Goal: Information Seeking & Learning: Check status

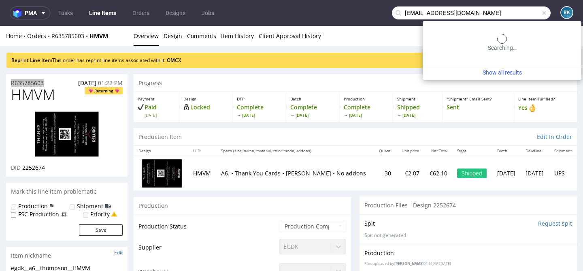
type input "[EMAIL_ADDRESS][DOMAIN_NAME]"
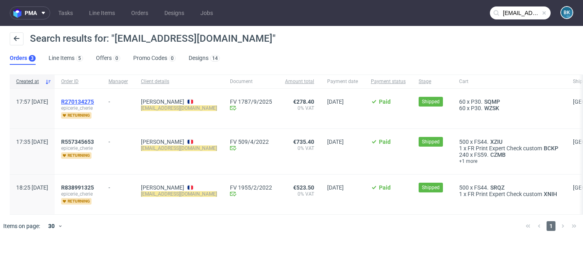
click at [94, 101] on span "R270134275" at bounding box center [77, 101] width 33 height 6
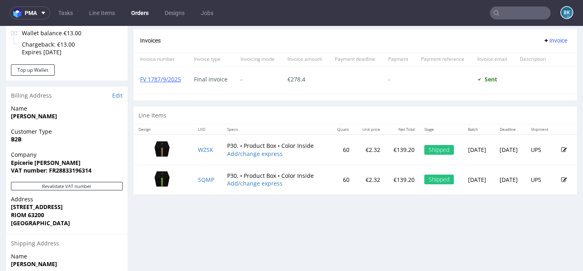
scroll to position [346, 0]
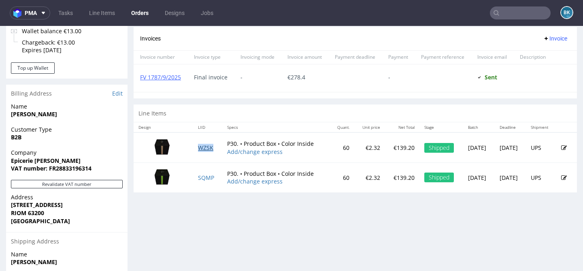
click at [198, 147] on link "WZSK" at bounding box center [205, 148] width 15 height 8
click at [203, 177] on link "SQMP" at bounding box center [206, 178] width 16 height 8
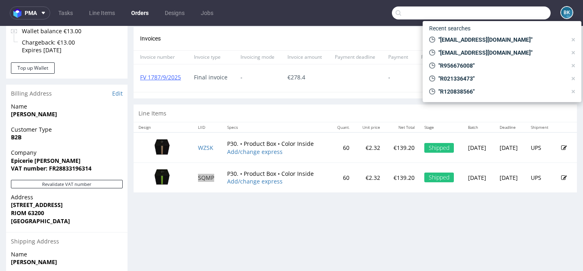
click at [504, 11] on input "text" at bounding box center [471, 12] width 159 height 13
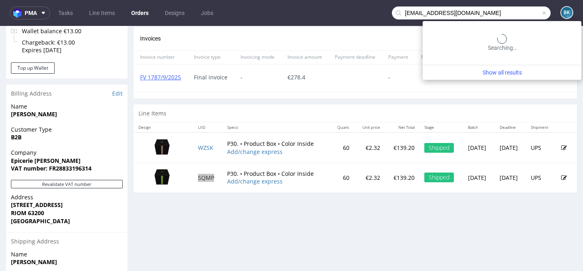
type input "[EMAIL_ADDRESS][DOMAIN_NAME]"
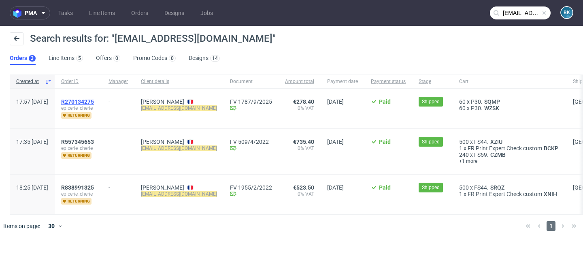
click at [94, 102] on span "R270134275" at bounding box center [77, 101] width 33 height 6
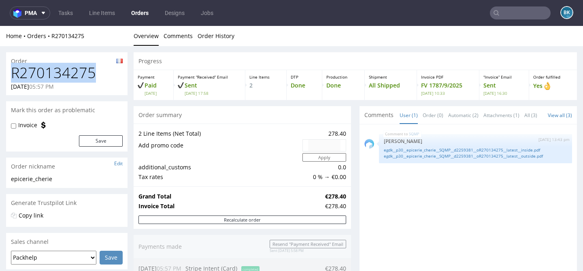
drag, startPoint x: 95, startPoint y: 72, endPoint x: 4, endPoint y: 71, distance: 91.0
copy h1 "R270134275"
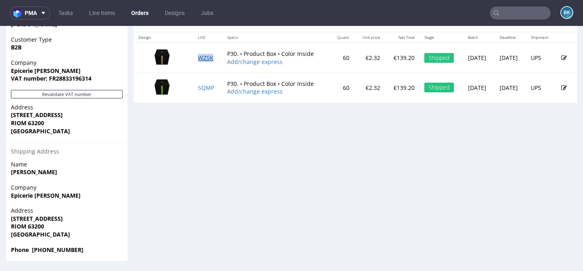
click at [198, 56] on link "WZSK" at bounding box center [205, 58] width 15 height 8
click at [198, 88] on link "SQMP" at bounding box center [206, 88] width 16 height 8
click at [200, 57] on link "WZSK" at bounding box center [205, 58] width 15 height 8
click at [203, 87] on link "SQMP" at bounding box center [206, 88] width 16 height 8
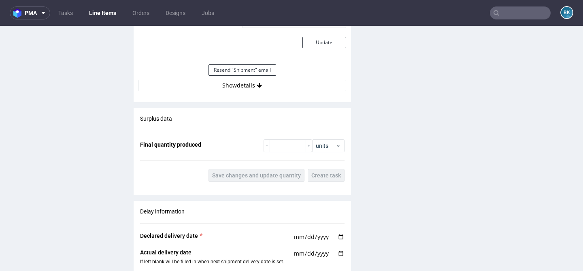
scroll to position [967, 0]
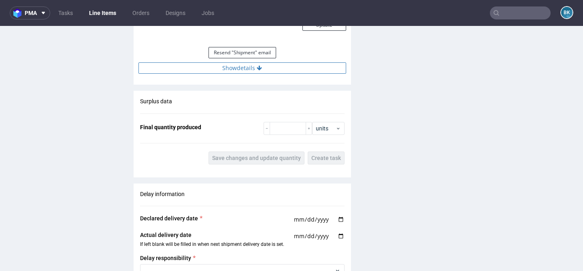
click at [253, 65] on button "Show details" at bounding box center [242, 67] width 208 height 11
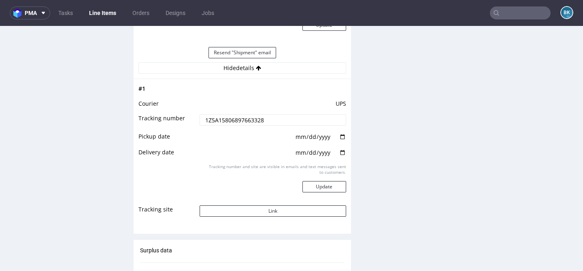
scroll to position [1044, 0]
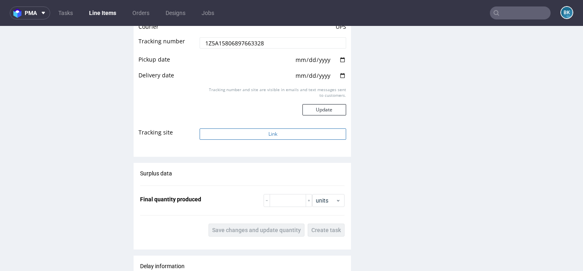
click at [264, 136] on button "Link" at bounding box center [272, 133] width 146 height 11
click at [267, 131] on button "Link" at bounding box center [272, 133] width 146 height 11
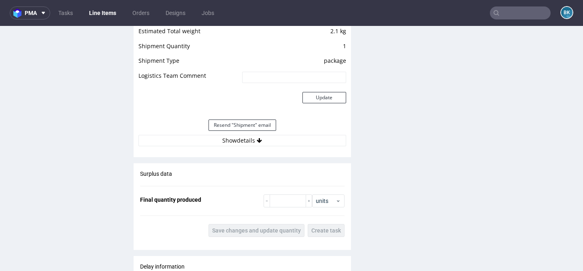
scroll to position [899, 0]
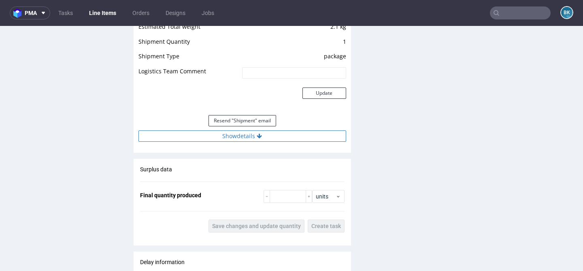
click at [249, 139] on button "Show details" at bounding box center [242, 135] width 208 height 11
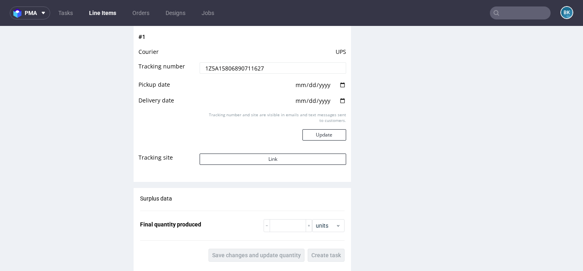
scroll to position [1027, 0]
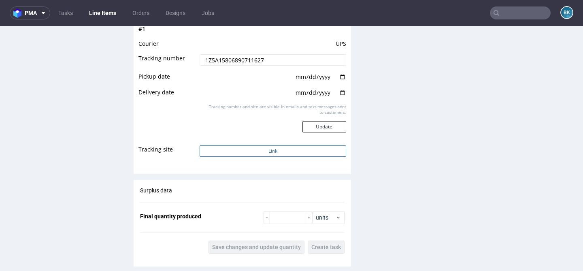
click at [256, 147] on button "Link" at bounding box center [272, 150] width 146 height 11
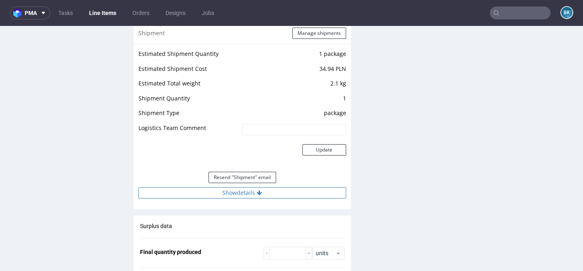
scroll to position [845, 0]
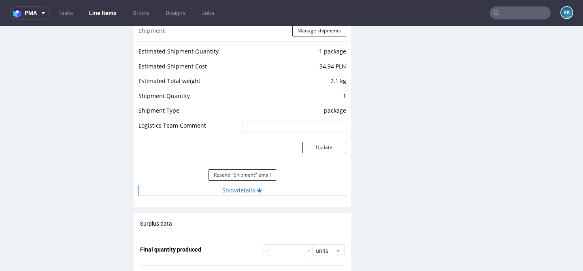
click at [229, 194] on button "Show details" at bounding box center [242, 189] width 208 height 11
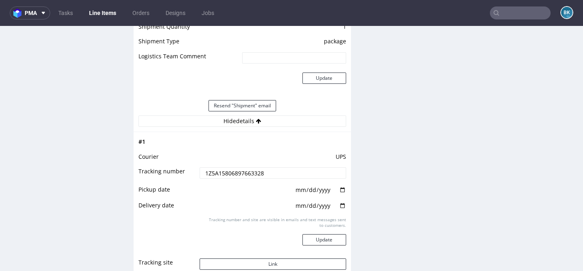
scroll to position [945, 0]
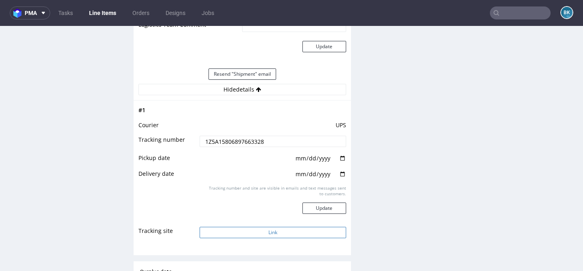
click at [254, 232] on button "Link" at bounding box center [272, 232] width 146 height 11
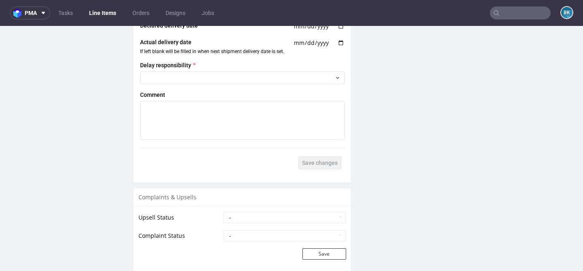
scroll to position [1416, 0]
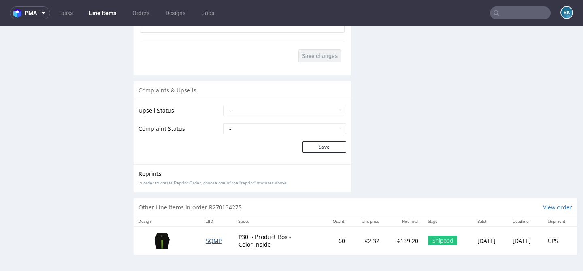
click at [206, 241] on span "SQMP" at bounding box center [214, 241] width 16 height 8
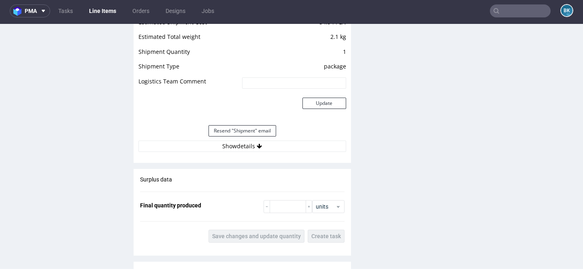
scroll to position [886, 0]
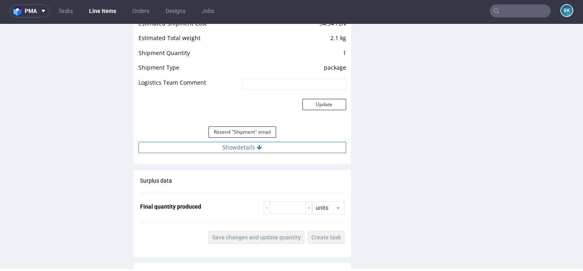
click at [241, 148] on button "Show details" at bounding box center [242, 147] width 208 height 11
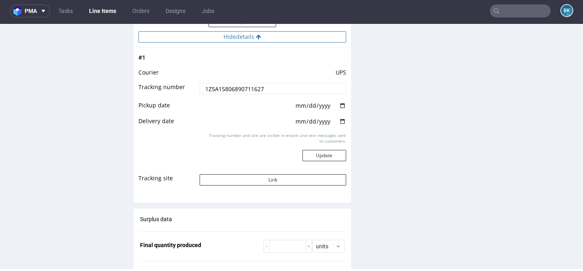
scroll to position [1009, 0]
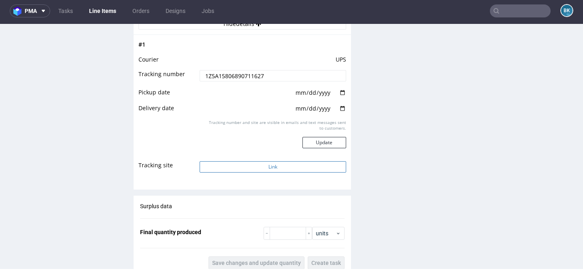
click at [254, 164] on button "Link" at bounding box center [272, 166] width 146 height 11
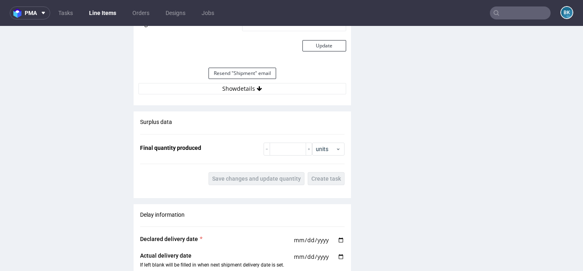
scroll to position [946, 0]
click at [261, 85] on button "Show details" at bounding box center [242, 88] width 208 height 11
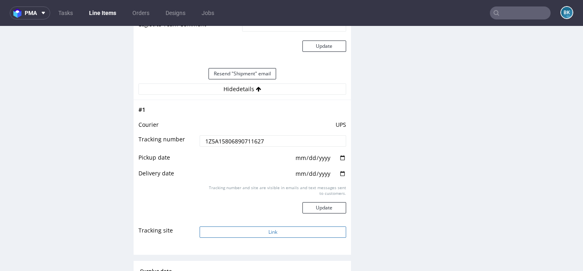
click at [260, 233] on button "Link" at bounding box center [272, 231] width 146 height 11
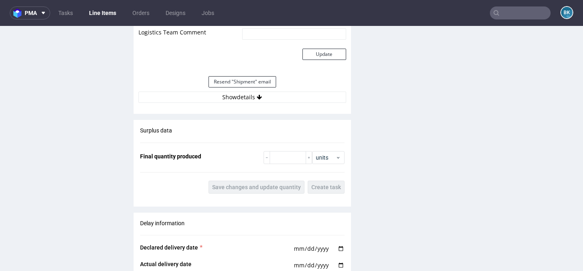
scroll to position [938, 0]
click at [259, 101] on button "Show details" at bounding box center [242, 96] width 208 height 11
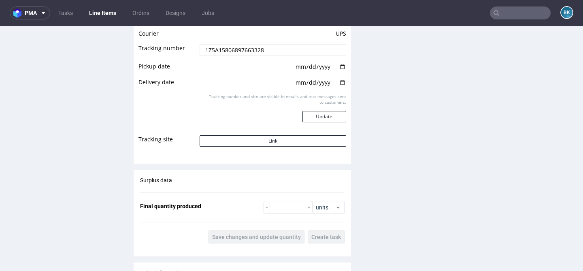
scroll to position [1039, 0]
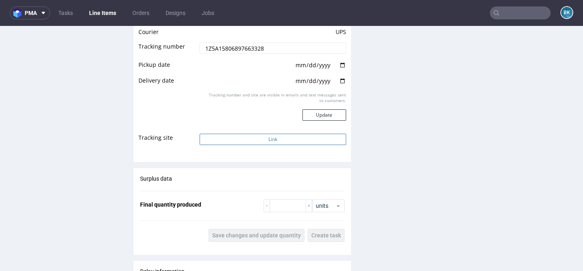
click at [271, 137] on button "Link" at bounding box center [272, 139] width 146 height 11
